Goal: Information Seeking & Learning: Learn about a topic

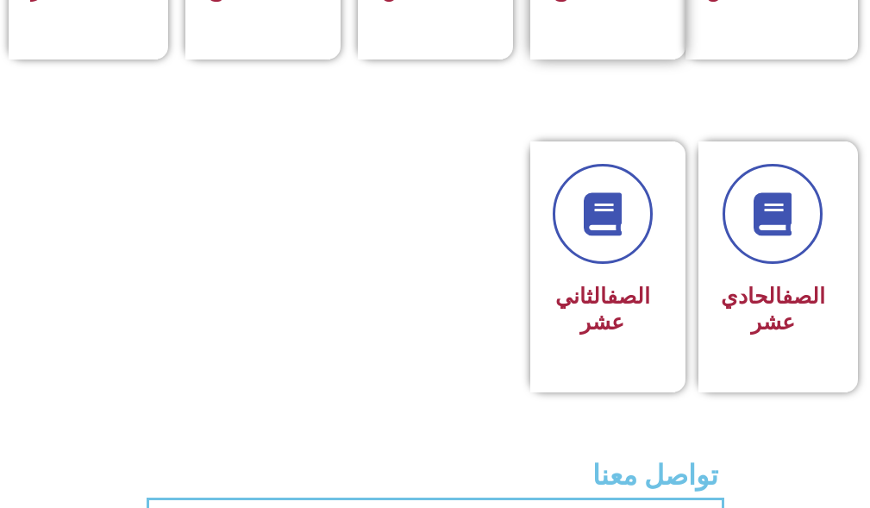
scroll to position [1207, 0]
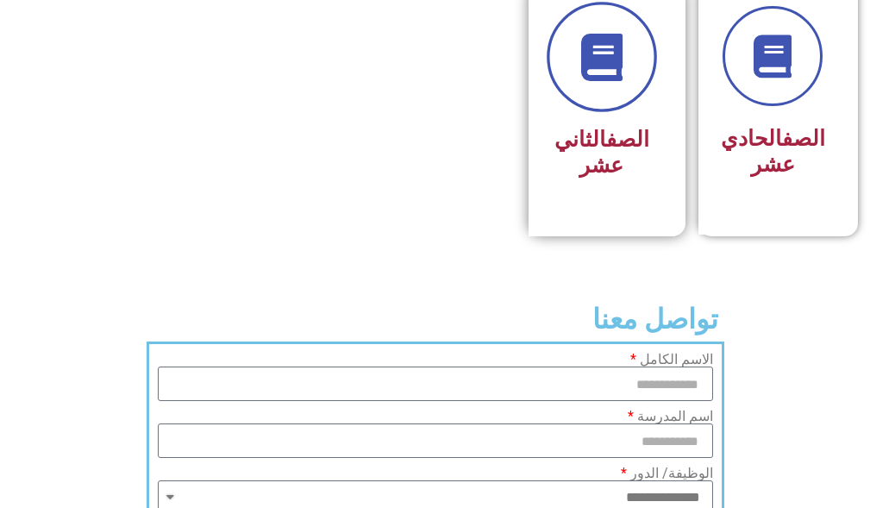
click at [578, 107] on link at bounding box center [601, 58] width 110 height 110
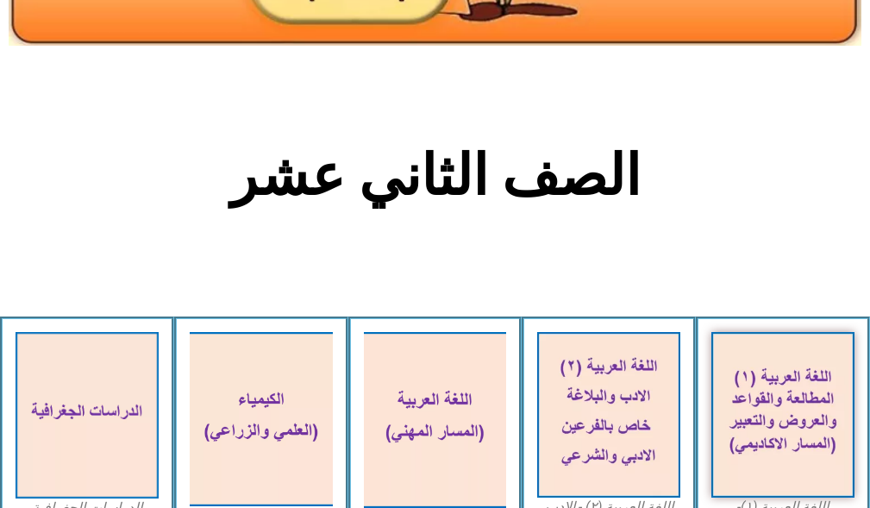
scroll to position [345, 0]
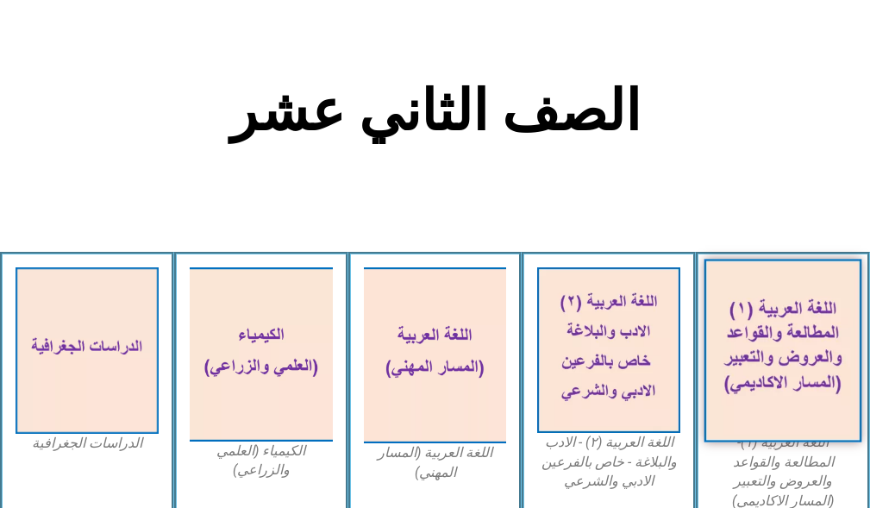
click at [746, 291] on img at bounding box center [782, 350] width 157 height 183
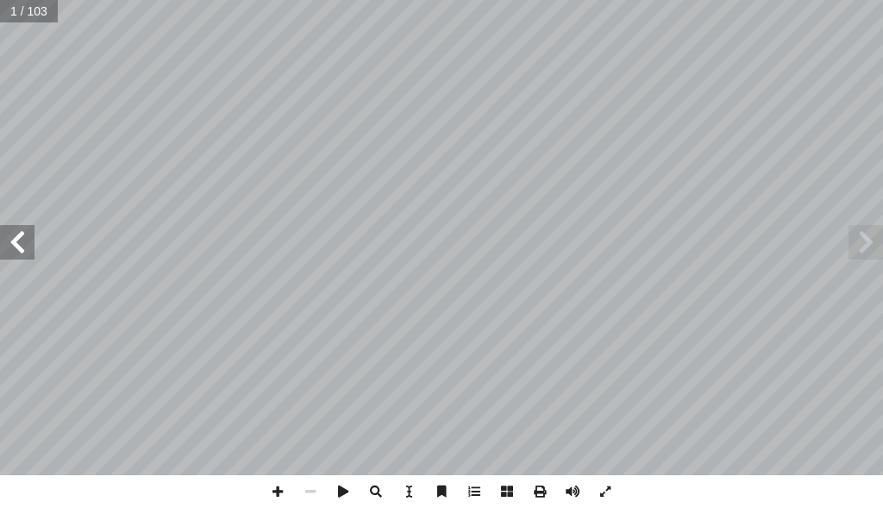
click at [28, 248] on span at bounding box center [17, 242] width 34 height 34
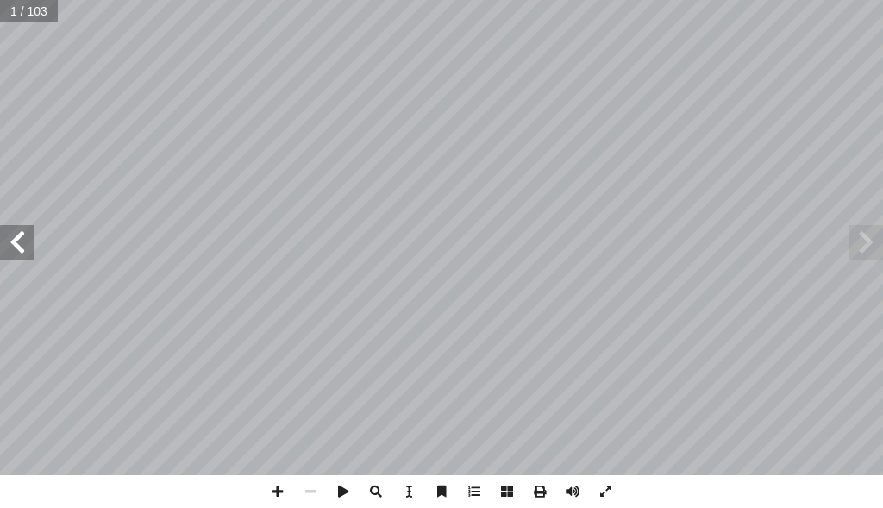
click at [28, 248] on span at bounding box center [17, 242] width 34 height 34
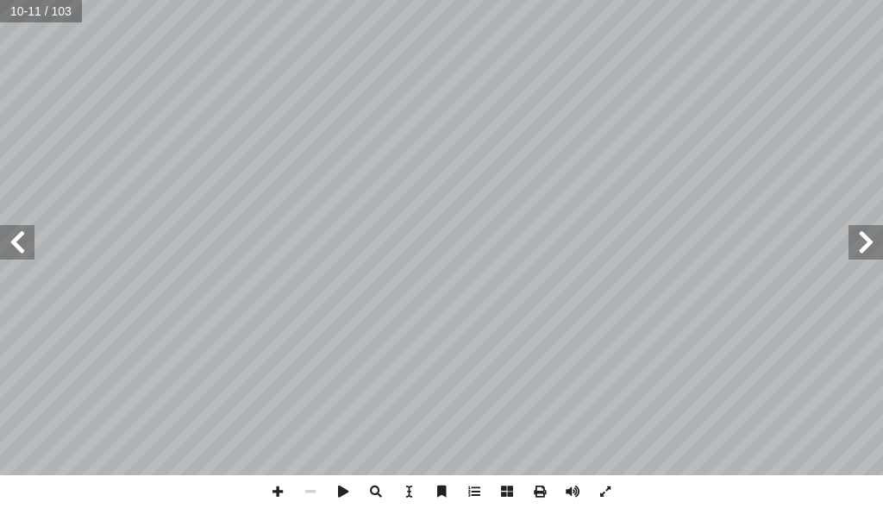
click at [28, 248] on span at bounding box center [17, 242] width 34 height 34
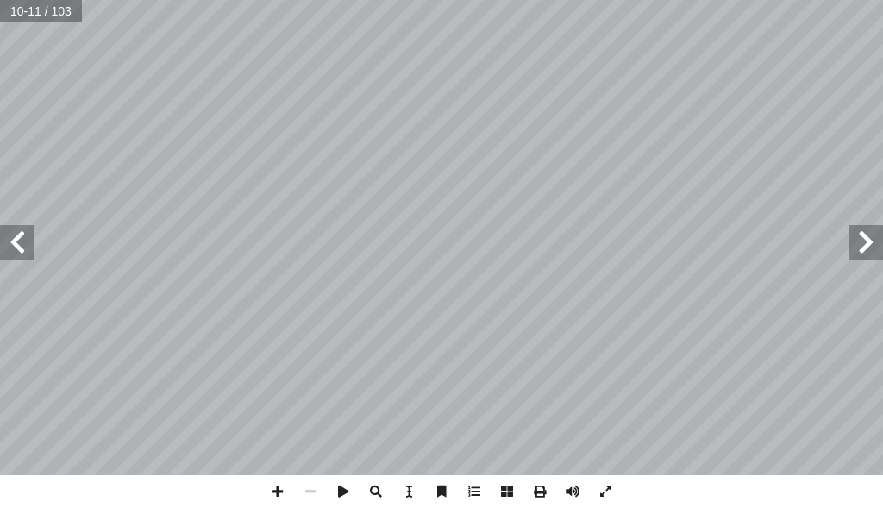
click at [28, 248] on span at bounding box center [17, 242] width 34 height 34
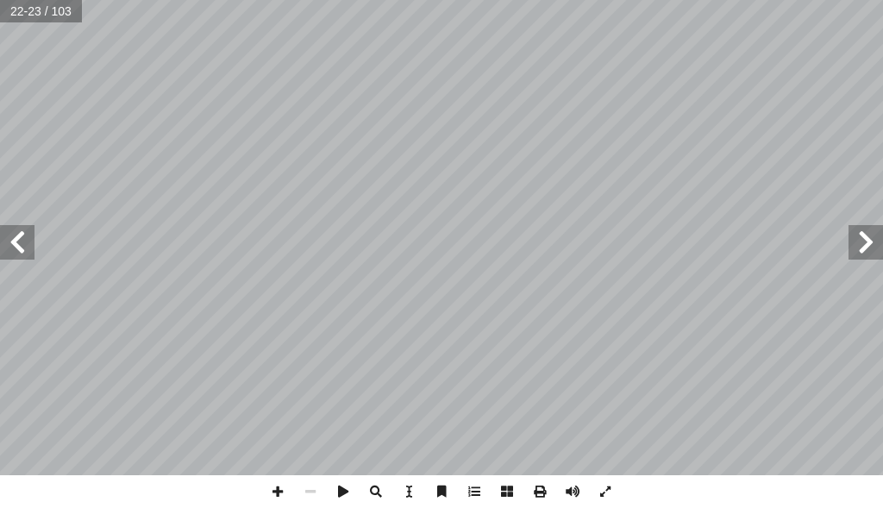
click at [28, 248] on span at bounding box center [17, 242] width 34 height 34
click at [13, 250] on span at bounding box center [17, 242] width 34 height 34
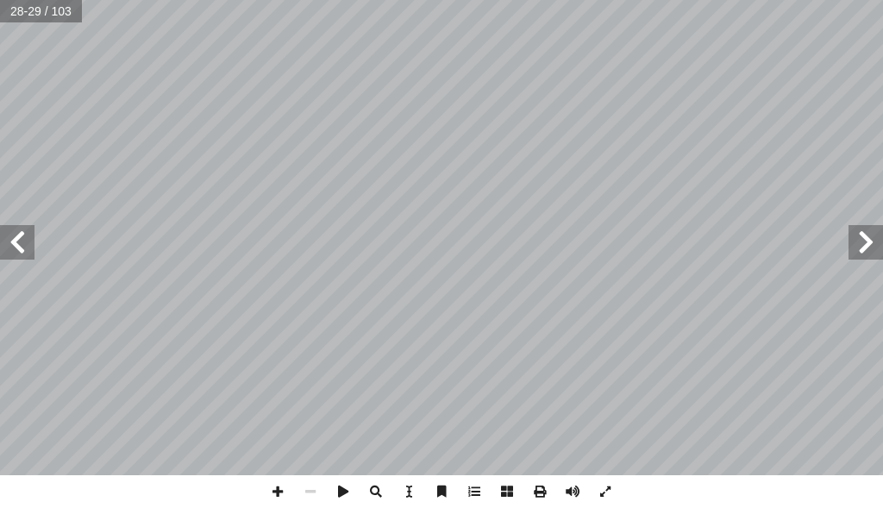
click at [13, 250] on span at bounding box center [17, 242] width 34 height 34
click at [19, 227] on span at bounding box center [17, 242] width 34 height 34
click at [277, 484] on span at bounding box center [277, 491] width 33 height 33
click at [274, 484] on span at bounding box center [277, 491] width 33 height 33
click at [309, 490] on span at bounding box center [310, 491] width 33 height 33
